Goal: Check status: Check status

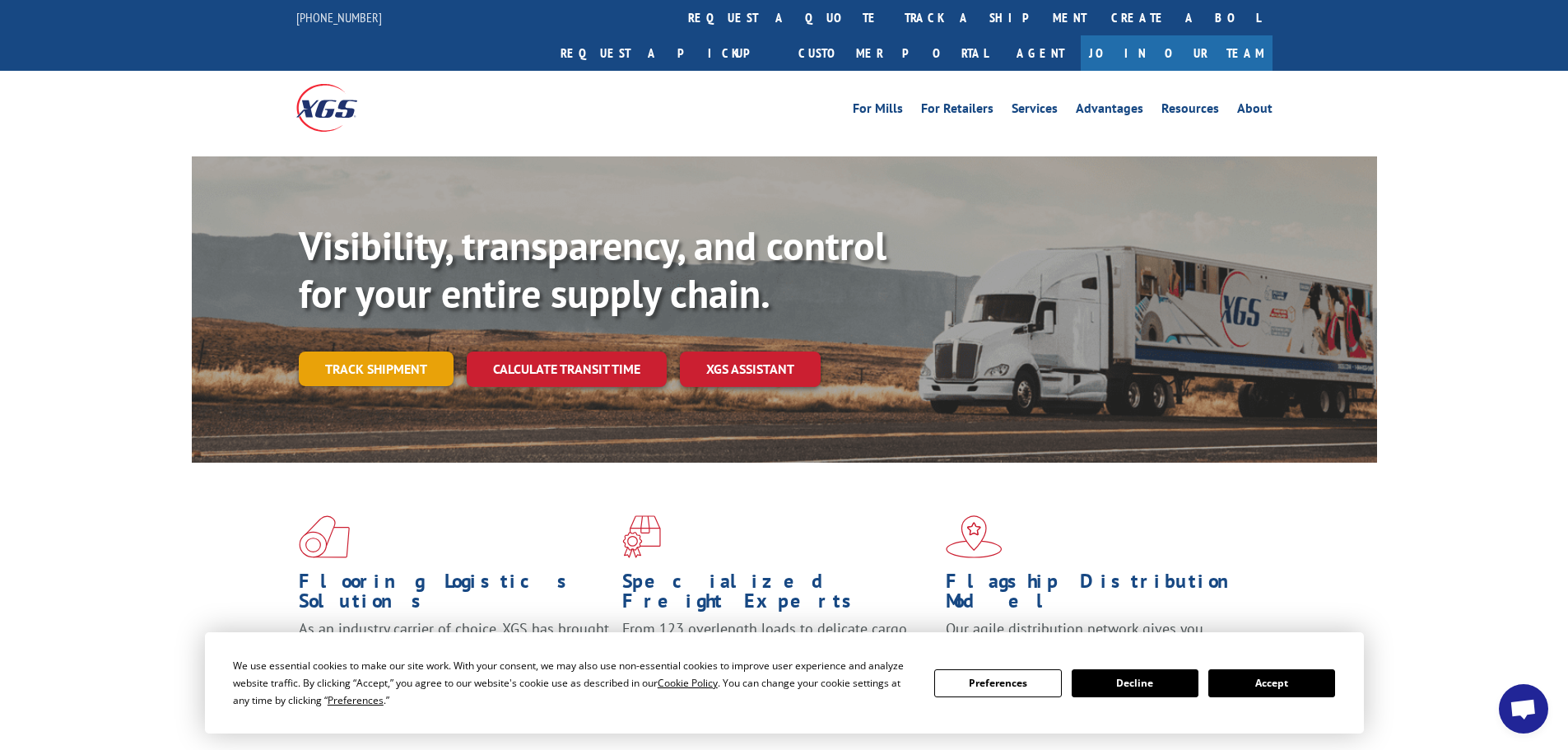
click at [377, 351] on link "Track shipment" at bounding box center [377, 368] width 155 height 34
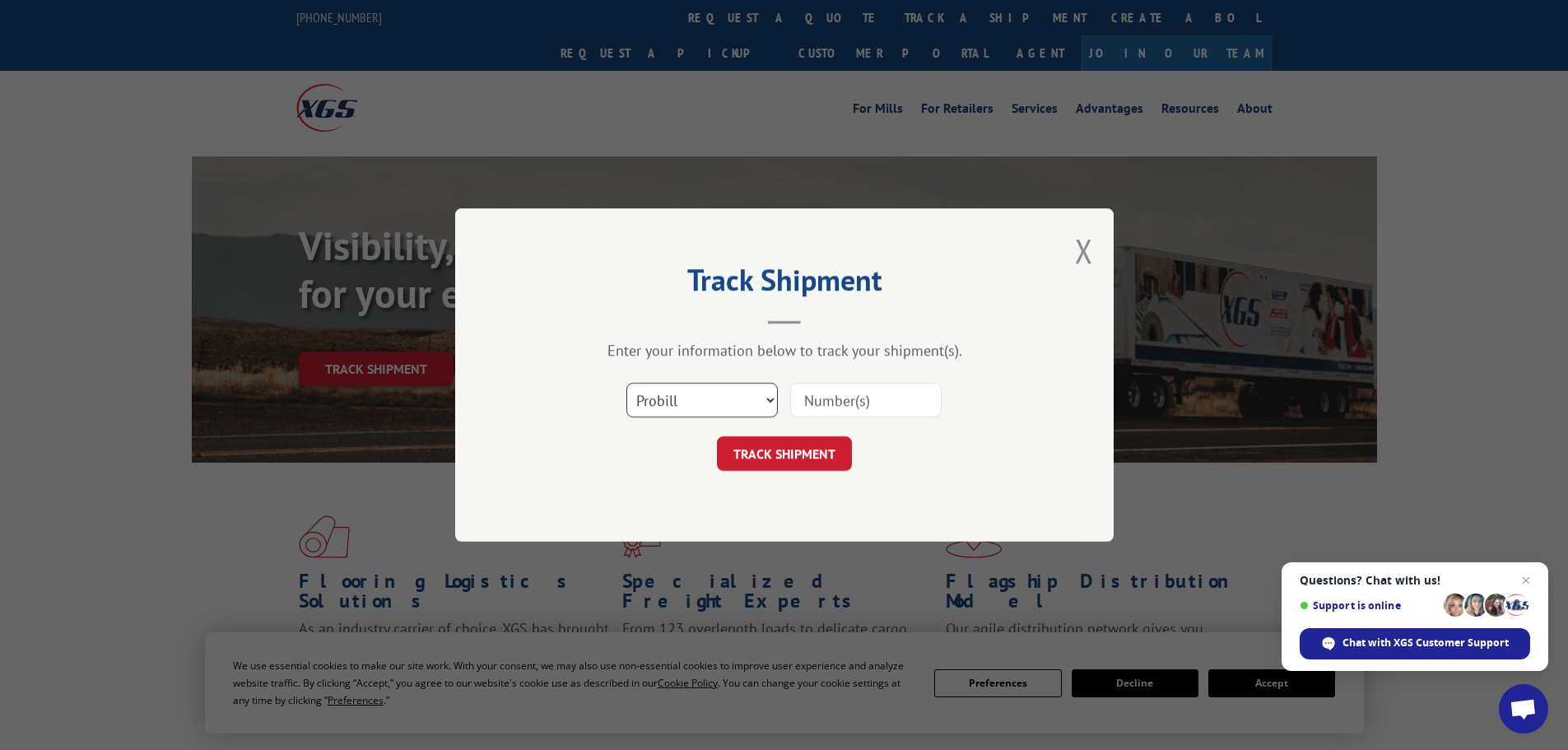
click at [769, 397] on select "Select category... Probill BOL PO" at bounding box center [702, 399] width 151 height 34
select select "bol"
click at [627, 382] on select "Select category... Probill BOL PO" at bounding box center [702, 399] width 151 height 34
paste input "5985618"
type input "5985618"
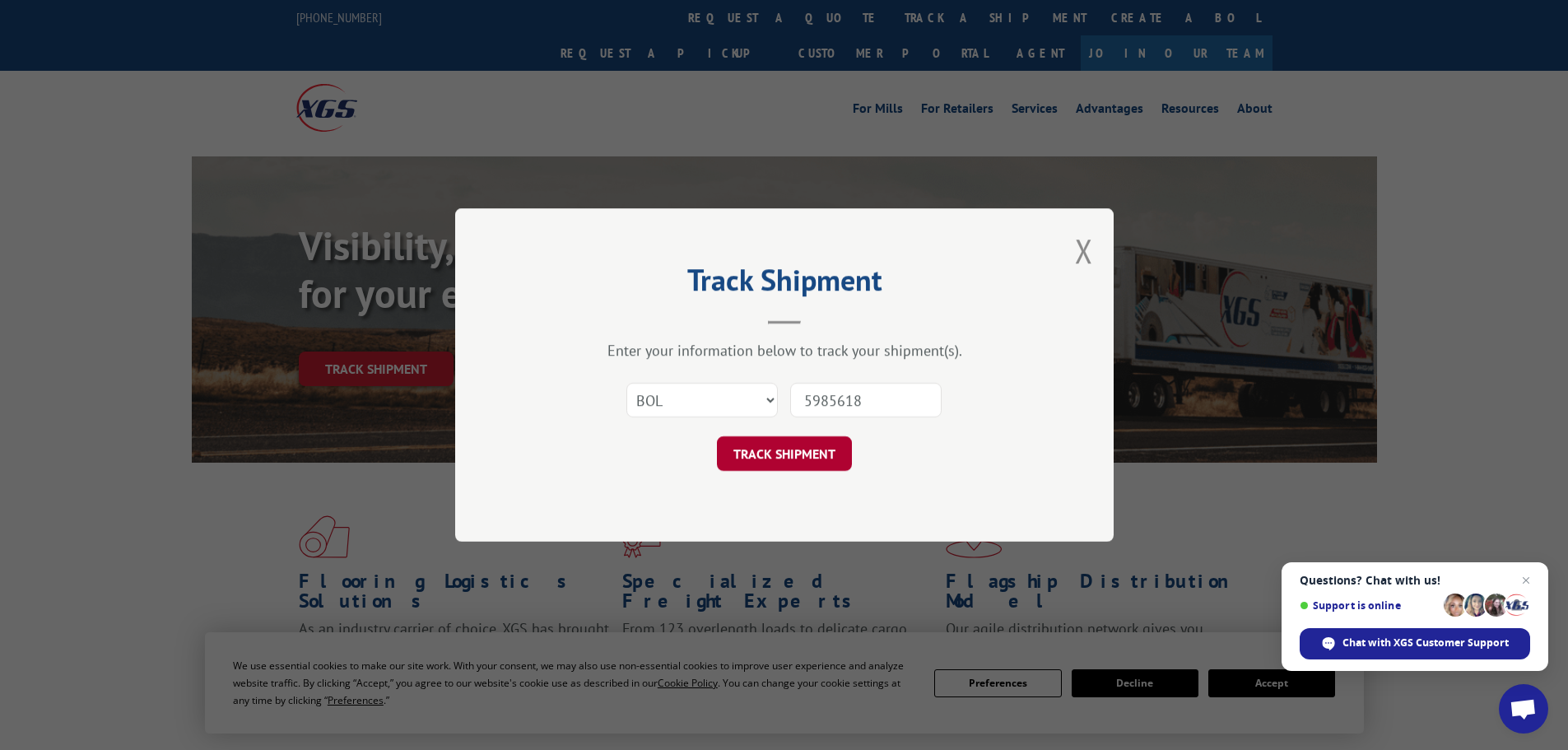
click at [791, 459] on button "TRACK SHIPMENT" at bounding box center [784, 453] width 135 height 34
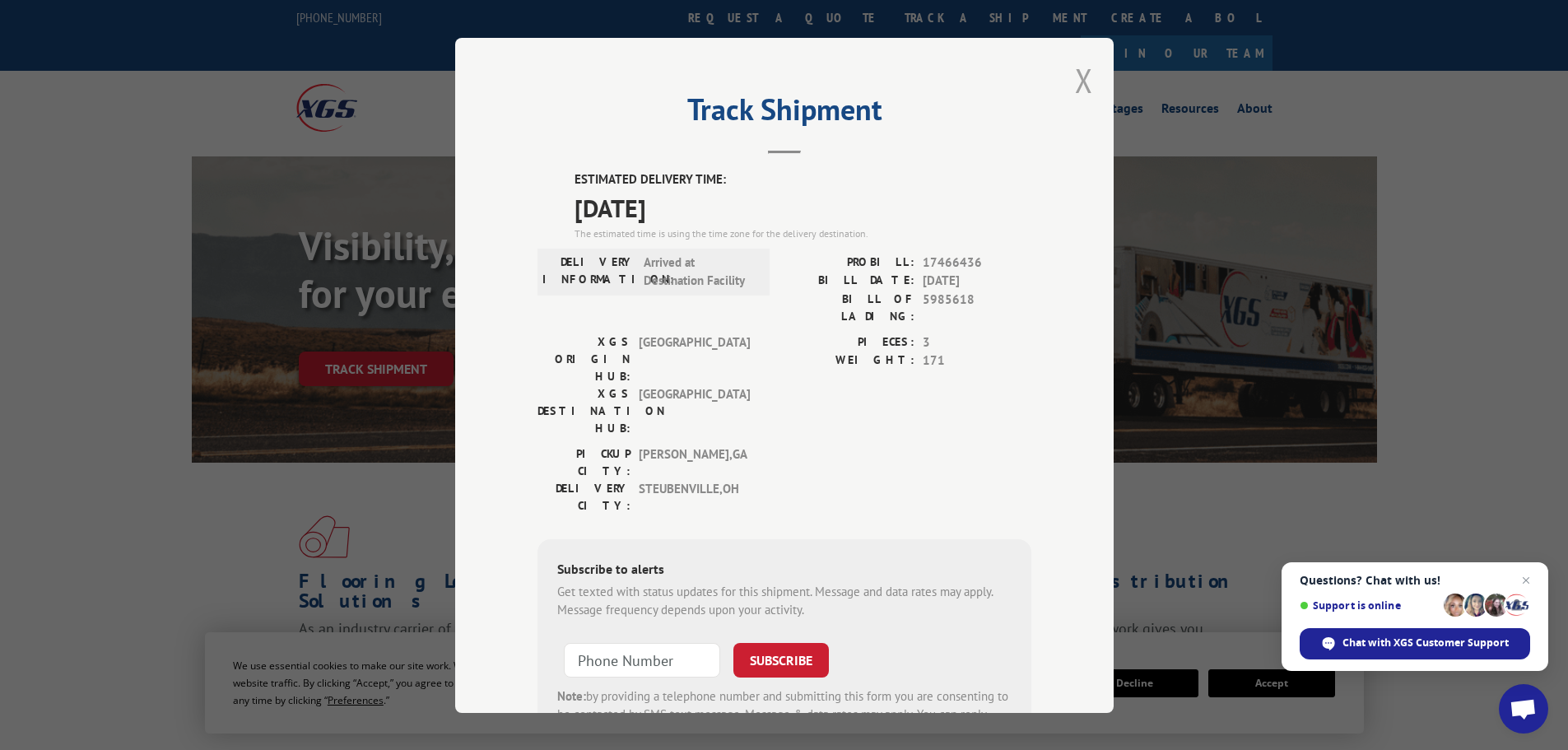
click at [1075, 77] on button "Close modal" at bounding box center [1084, 80] width 18 height 43
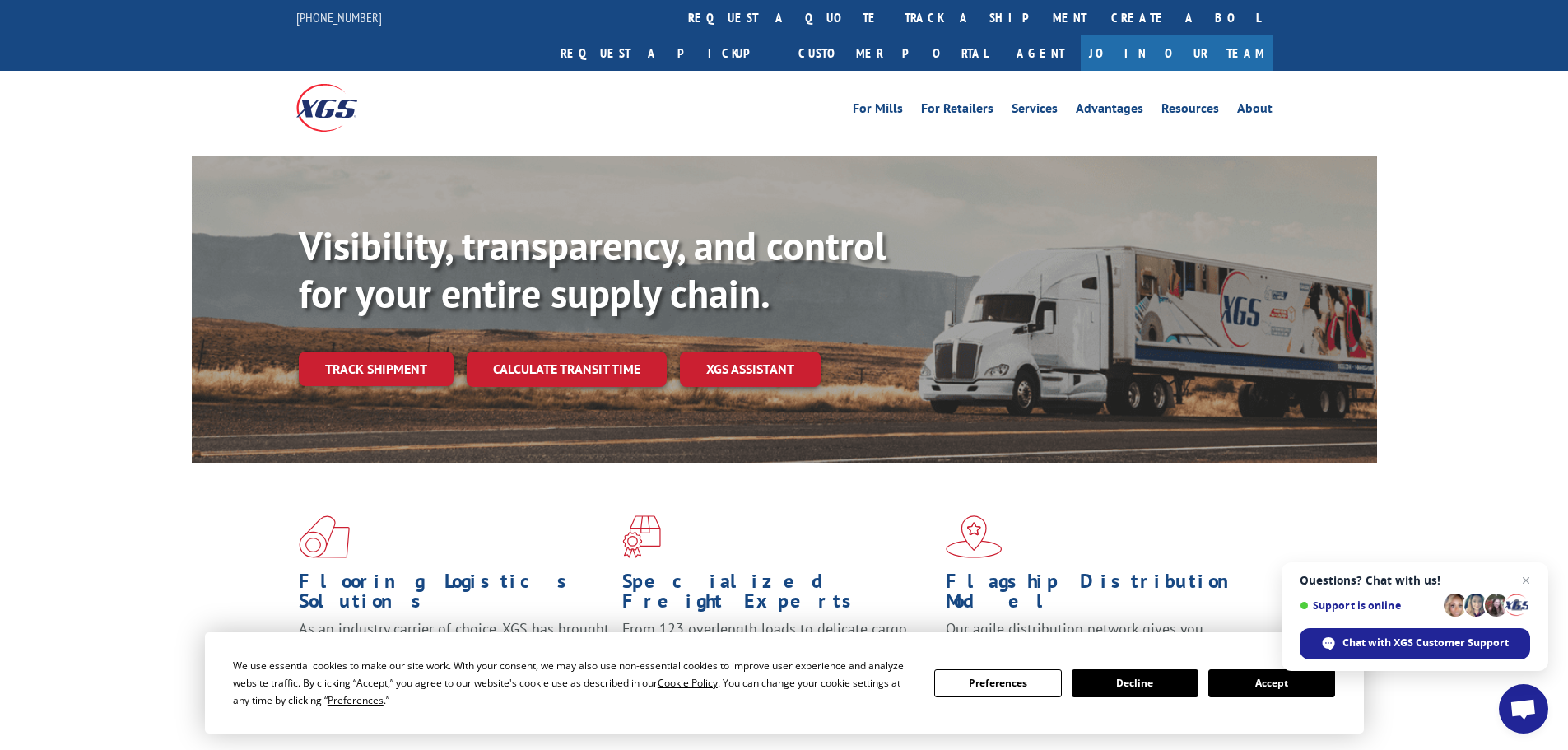
click at [1136, 682] on button "Decline" at bounding box center [1135, 682] width 126 height 28
